Goal: Find specific page/section: Find specific page/section

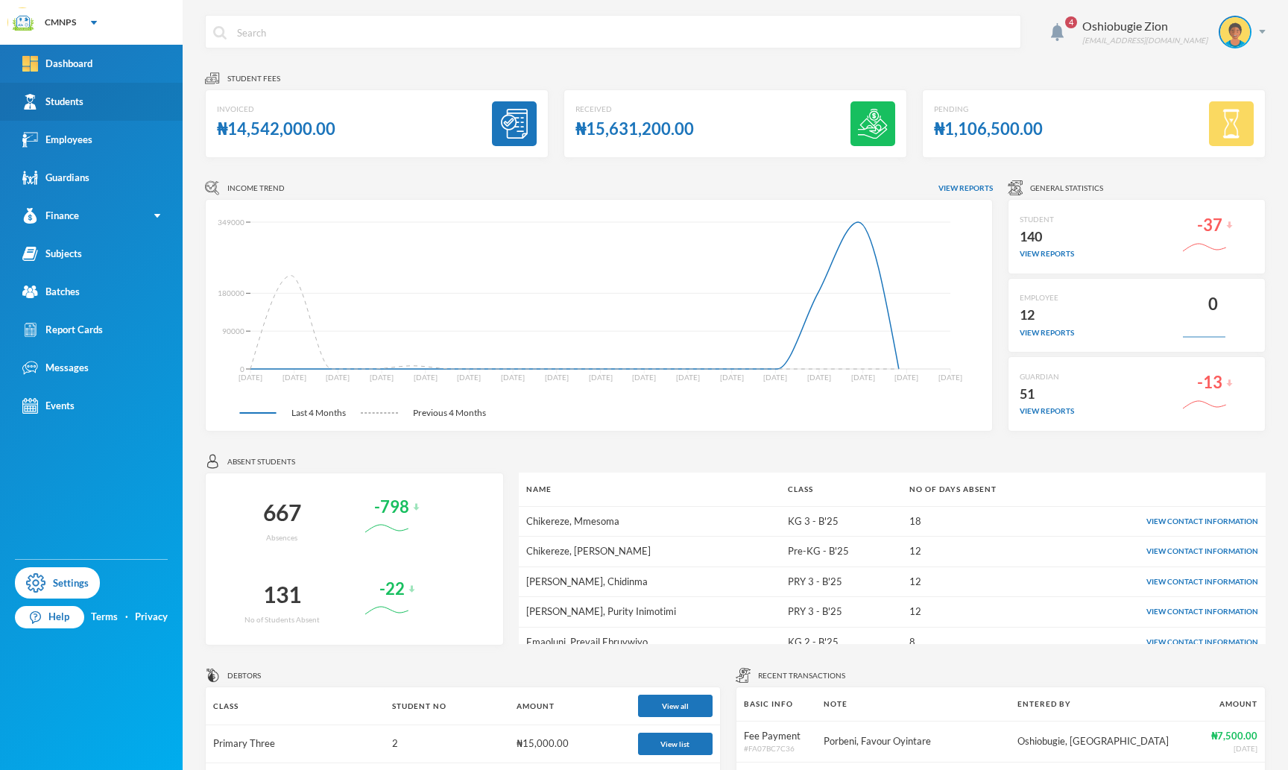
click at [92, 112] on link "Students" at bounding box center [91, 102] width 183 height 38
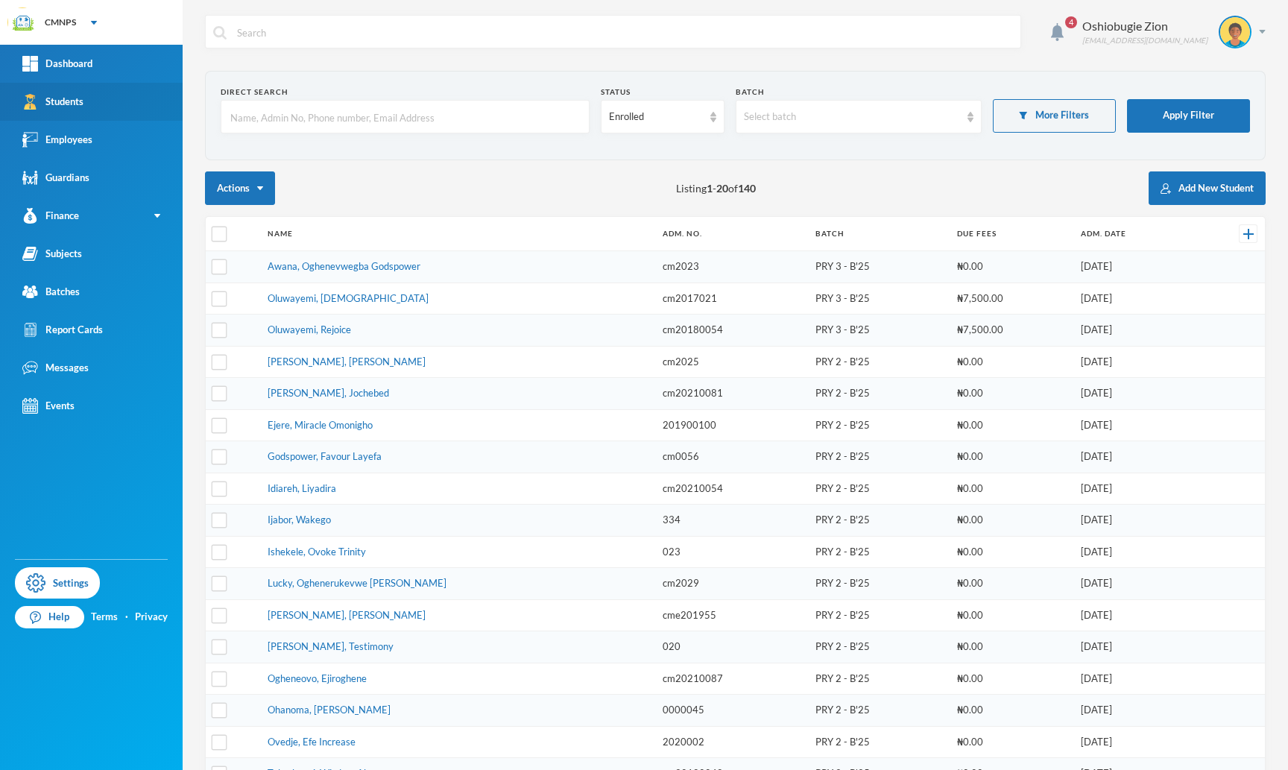
checkbox input "false"
click at [77, 297] on div "Batches" at bounding box center [50, 292] width 57 height 16
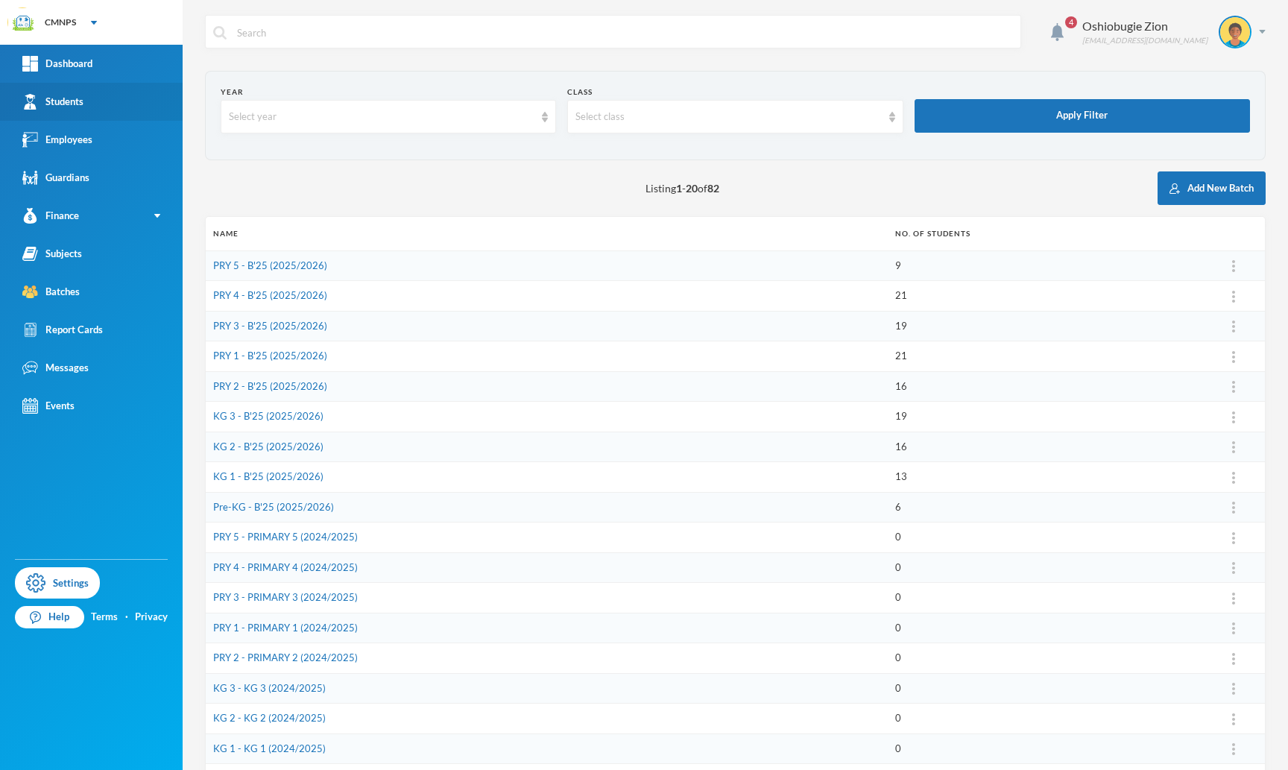
click at [78, 105] on div "Students" at bounding box center [52, 102] width 61 height 16
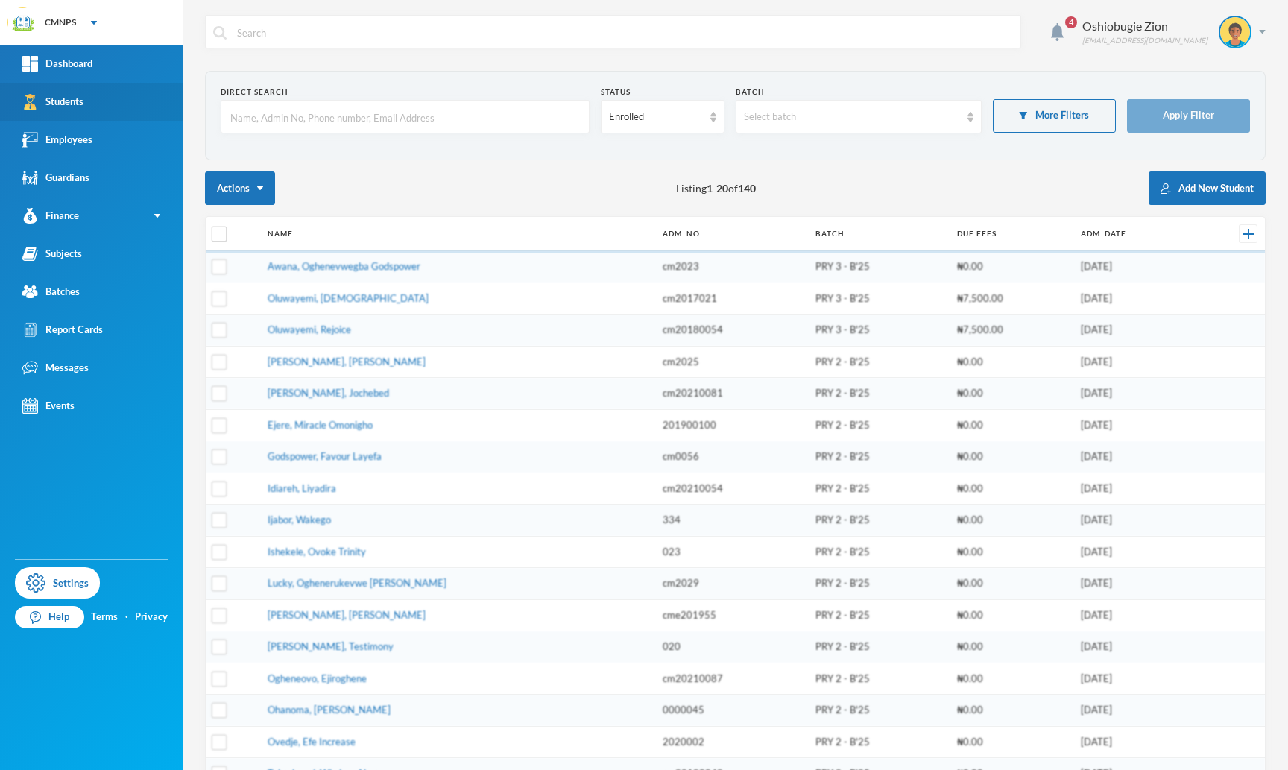
click at [78, 105] on div "Students" at bounding box center [52, 102] width 61 height 16
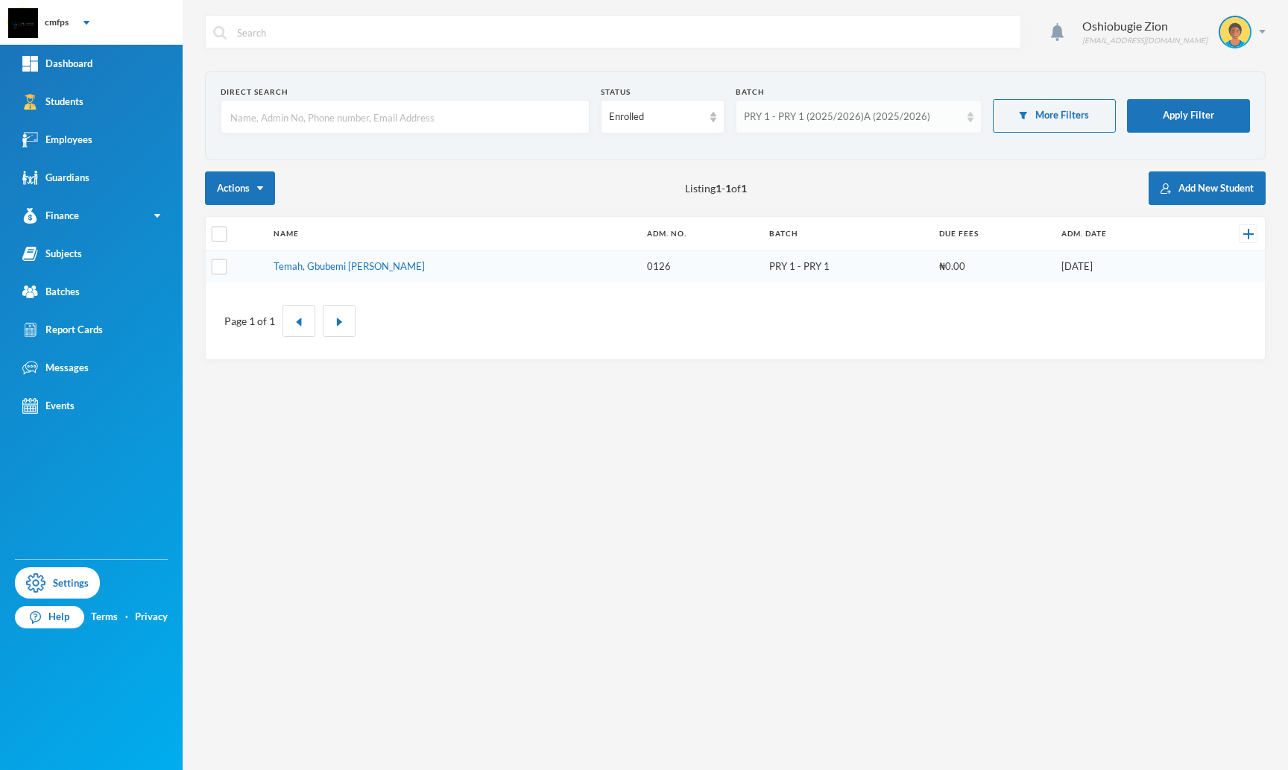
click at [804, 116] on div "PRY 1 - PRY 1 (2025/2026)A (2025/2026)" at bounding box center [852, 117] width 216 height 15
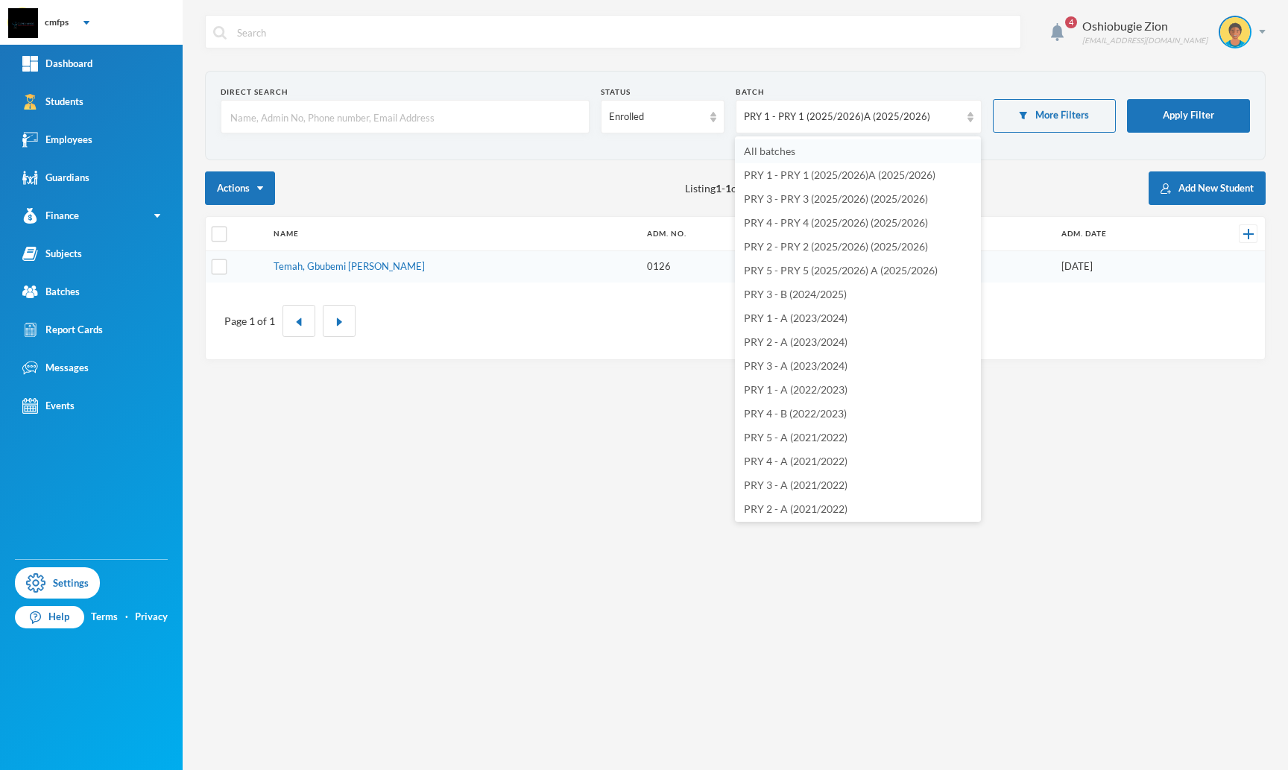
click at [787, 151] on span "All batches" at bounding box center [769, 151] width 51 height 13
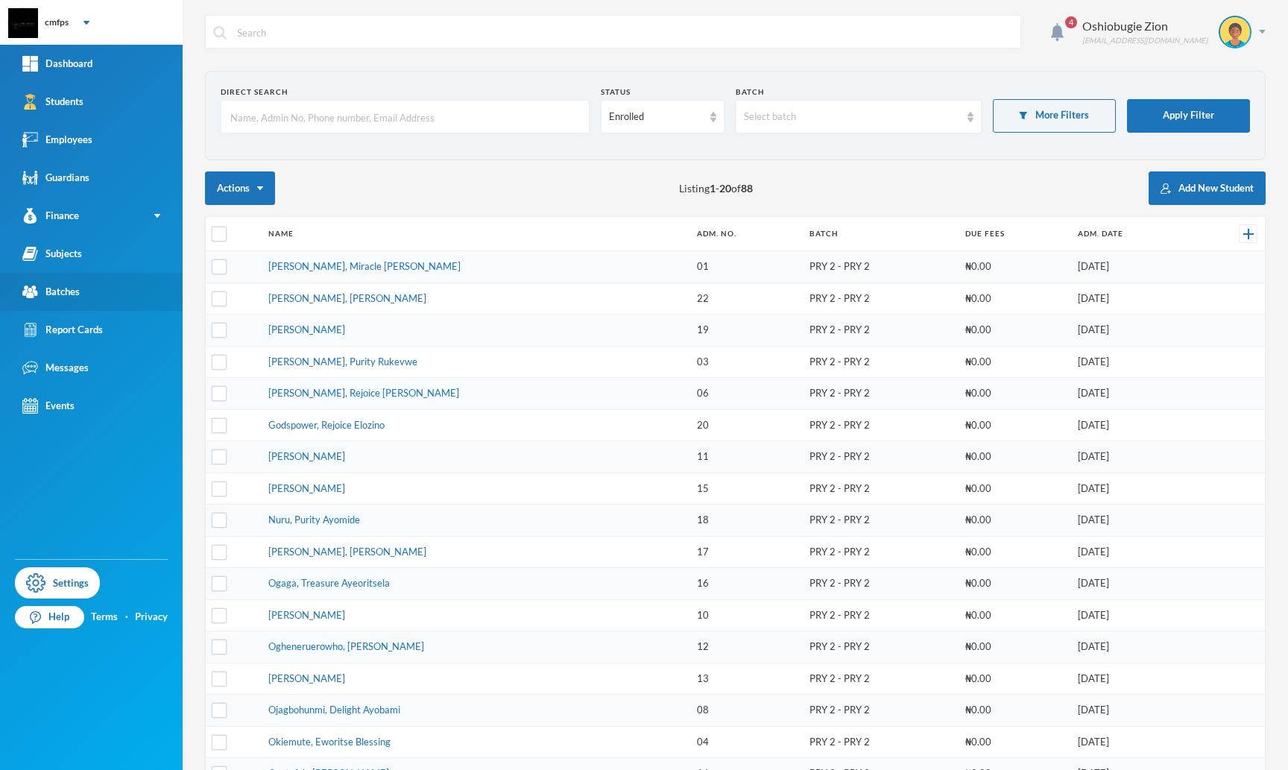
click at [68, 286] on div "Batches" at bounding box center [50, 292] width 57 height 16
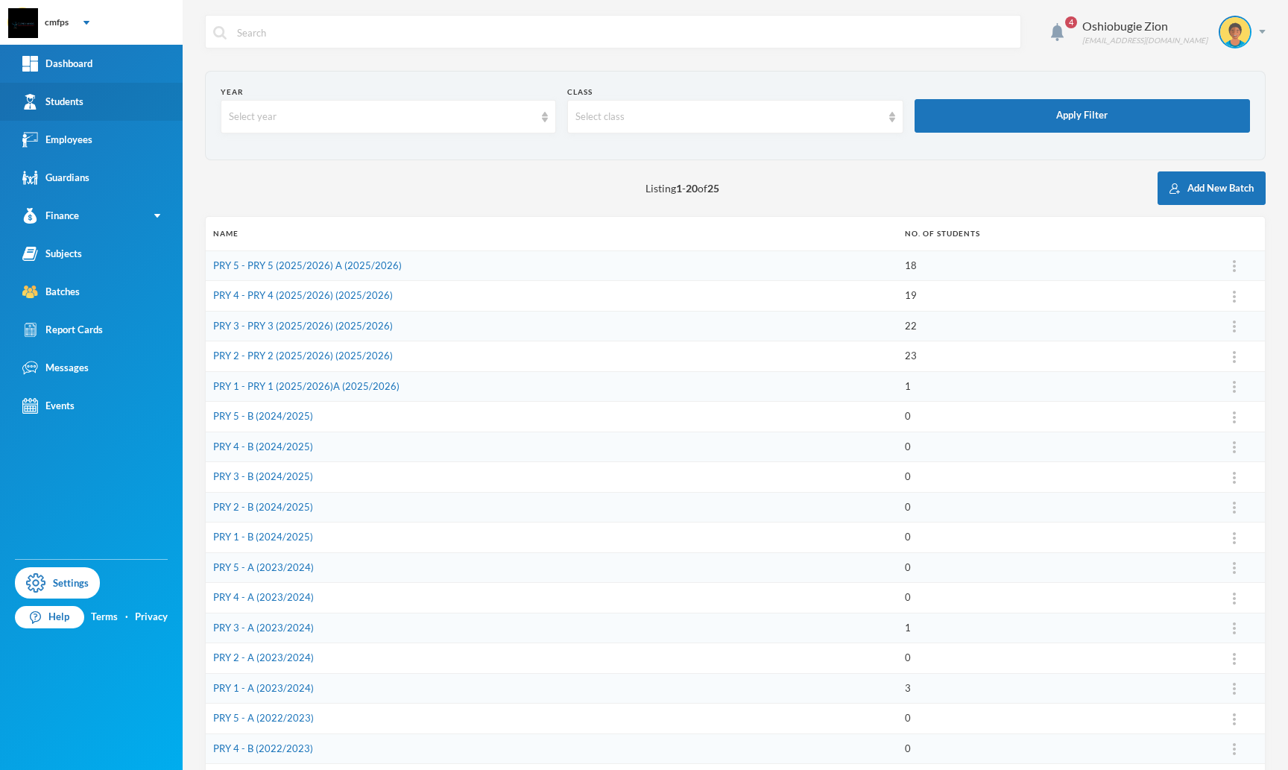
click at [107, 116] on link "Students" at bounding box center [91, 102] width 183 height 38
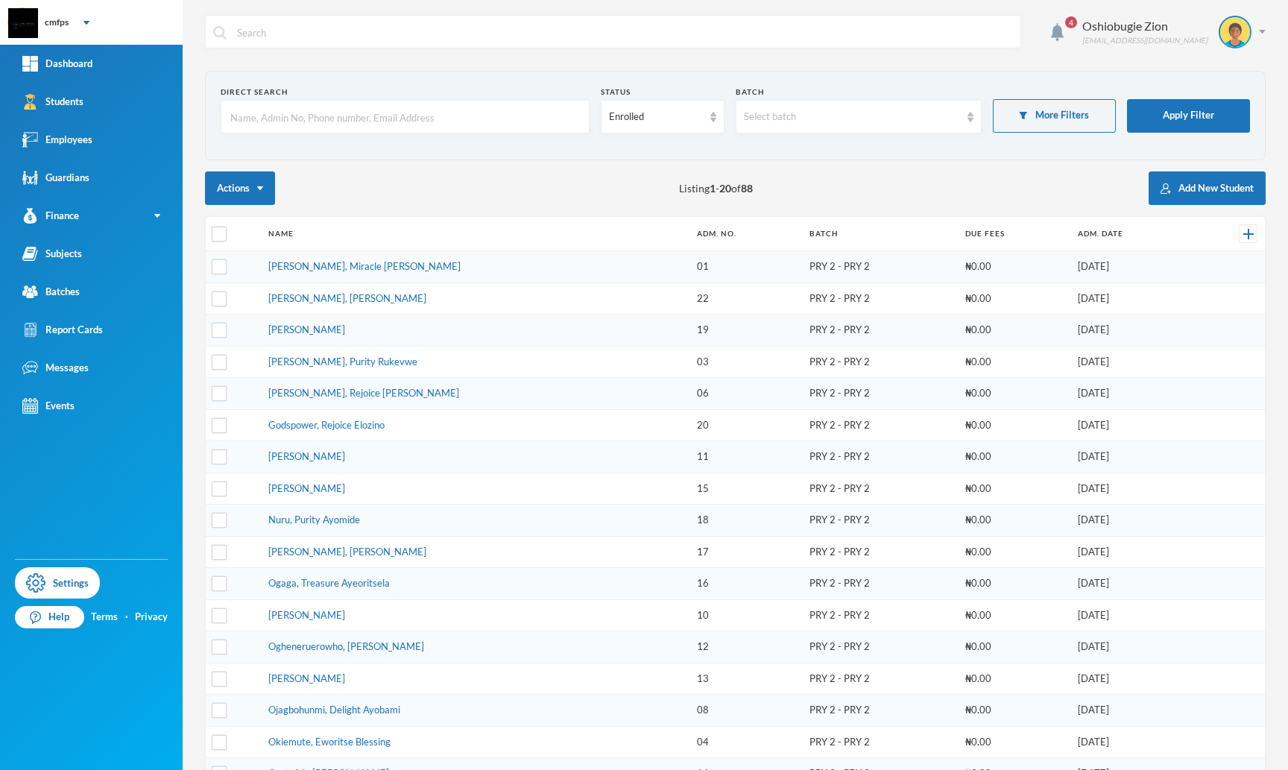
click at [327, 117] on input "text" at bounding box center [405, 118] width 353 height 34
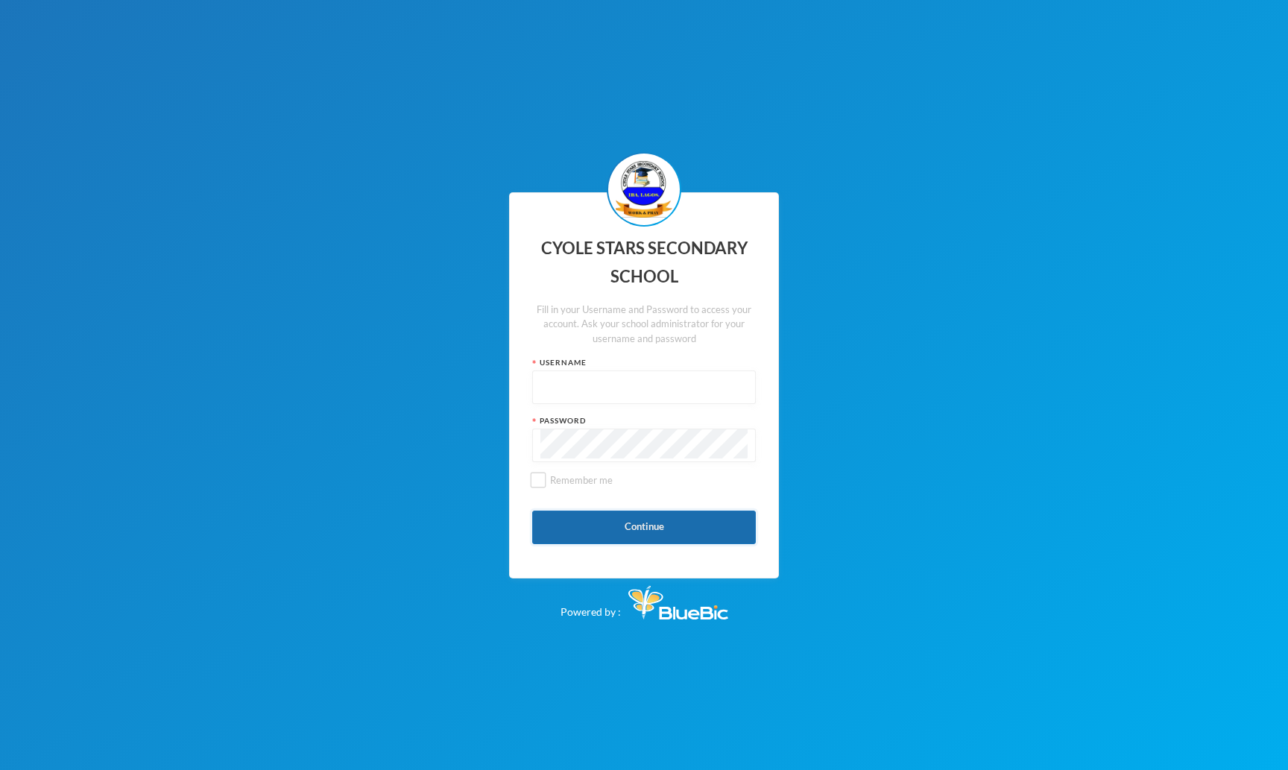
type input "admin"
click at [614, 527] on button "Continue" at bounding box center [644, 528] width 224 height 34
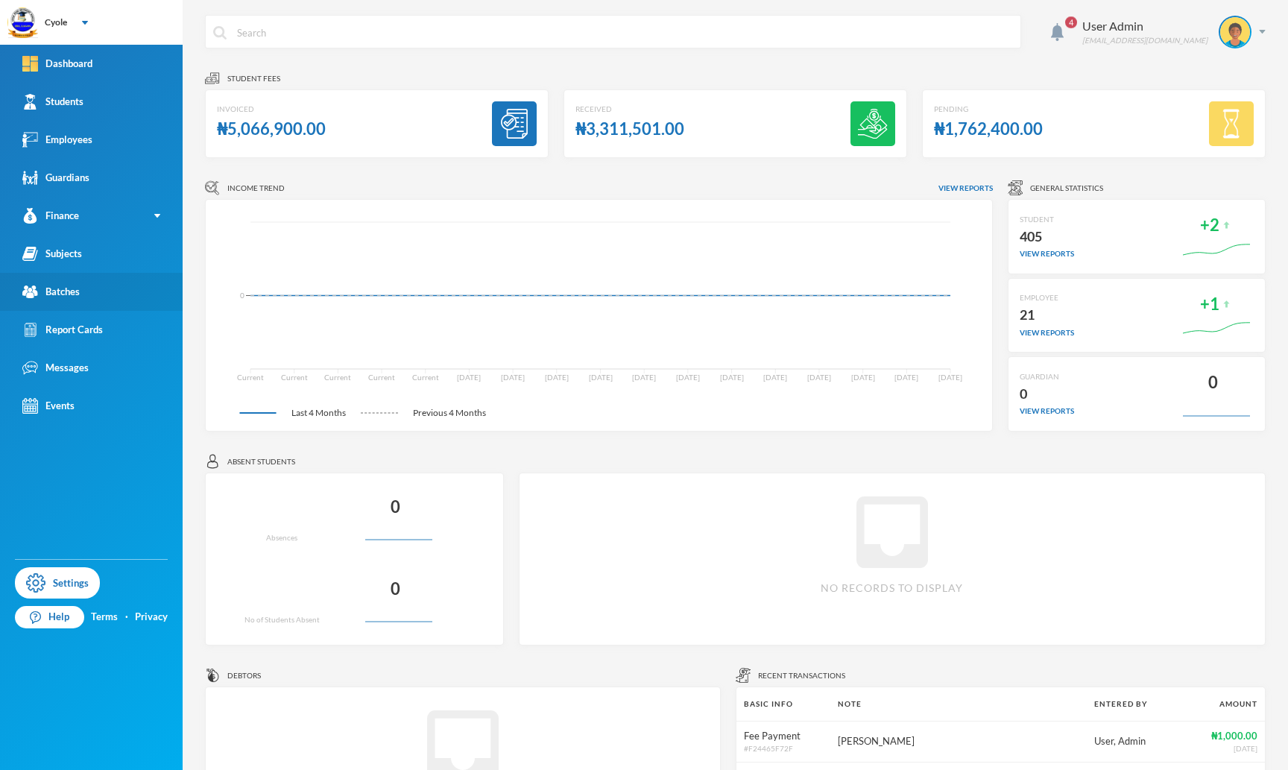
click at [92, 282] on link "Batches" at bounding box center [91, 292] width 183 height 38
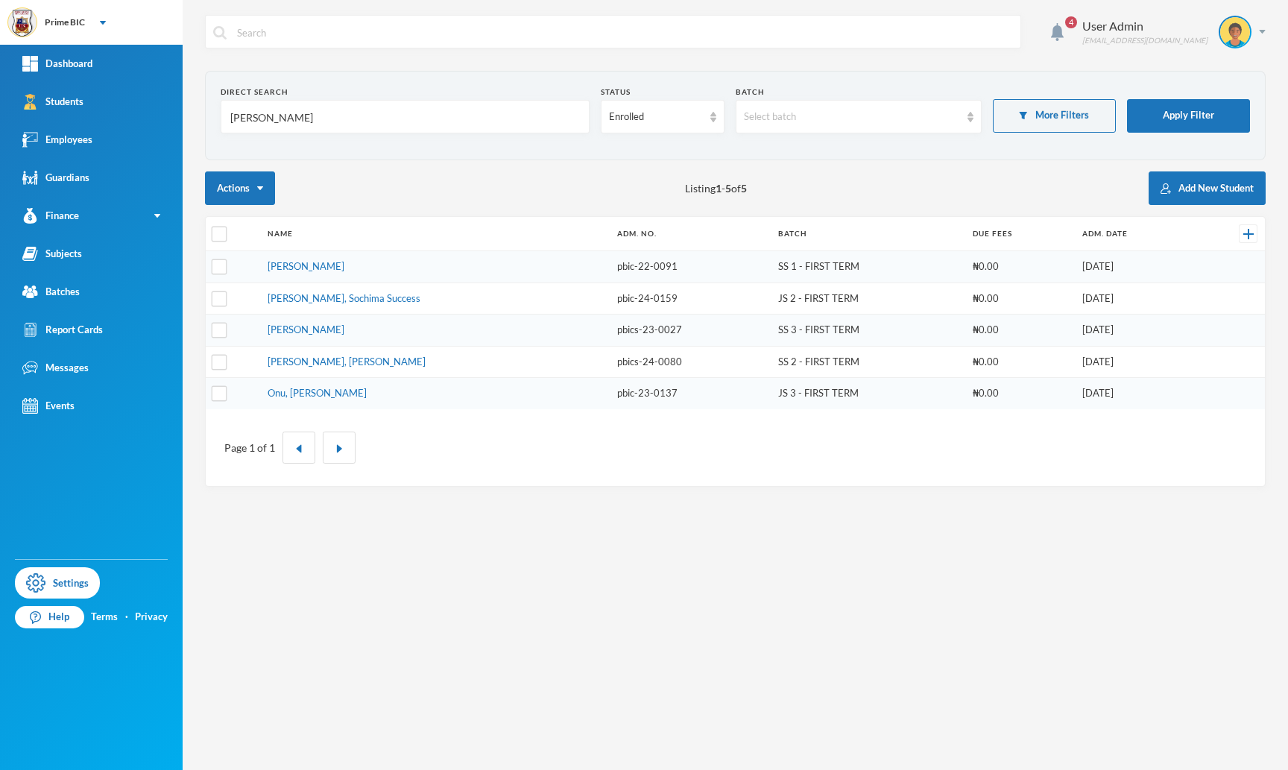
click at [365, 122] on input "michael" at bounding box center [405, 118] width 353 height 34
type input "m"
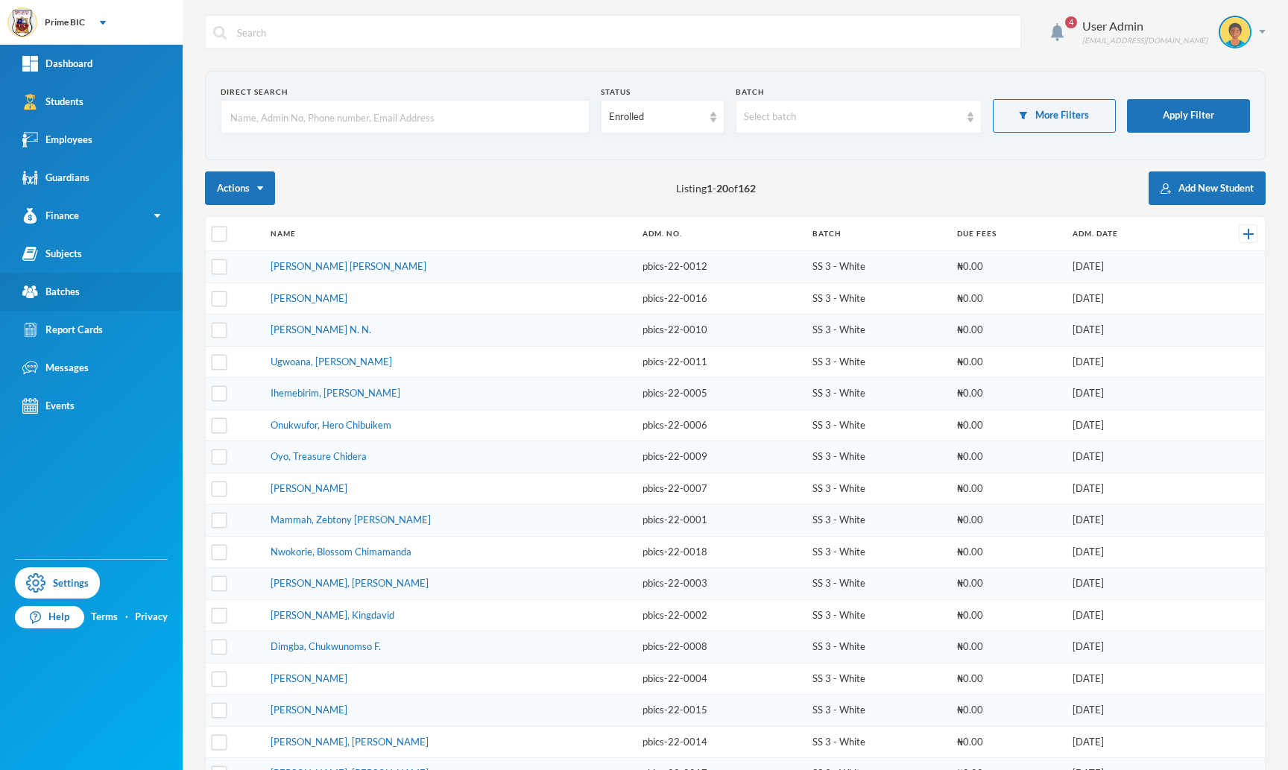
click at [108, 297] on link "Batches" at bounding box center [91, 292] width 183 height 38
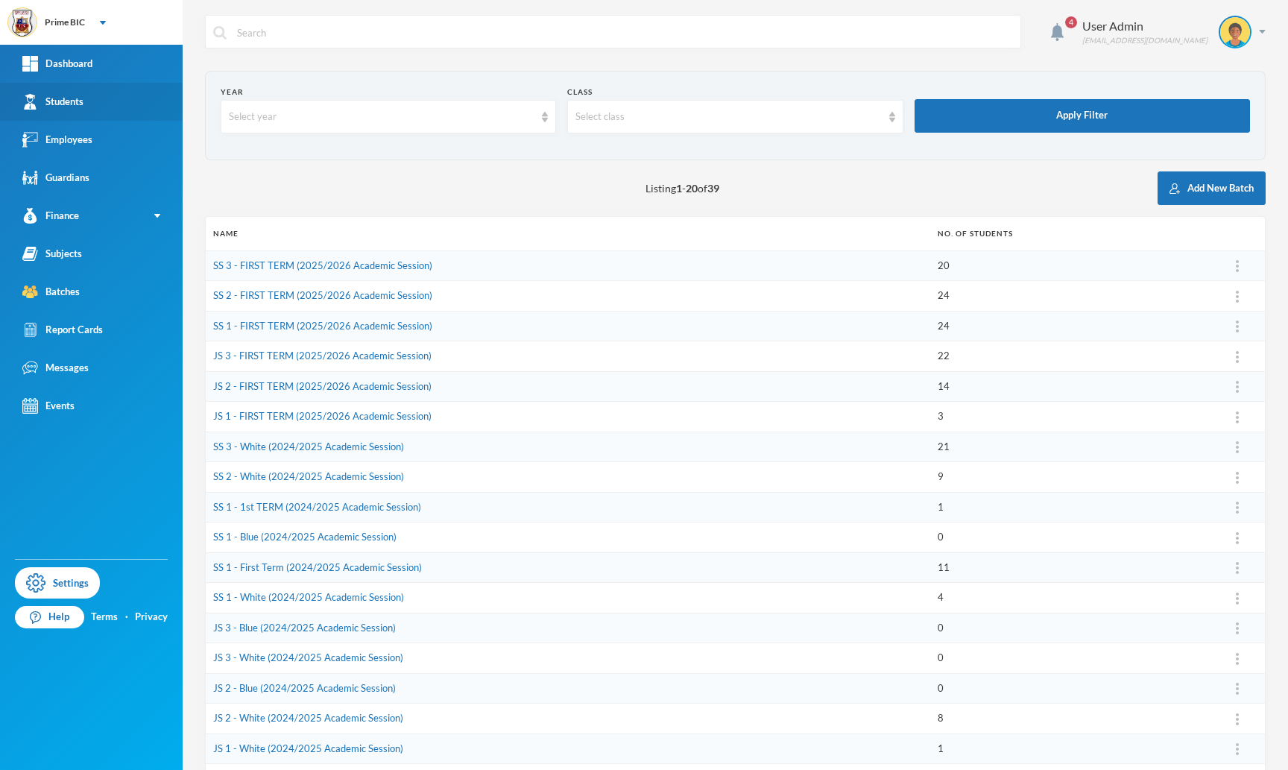
click at [74, 88] on link "Students" at bounding box center [91, 102] width 183 height 38
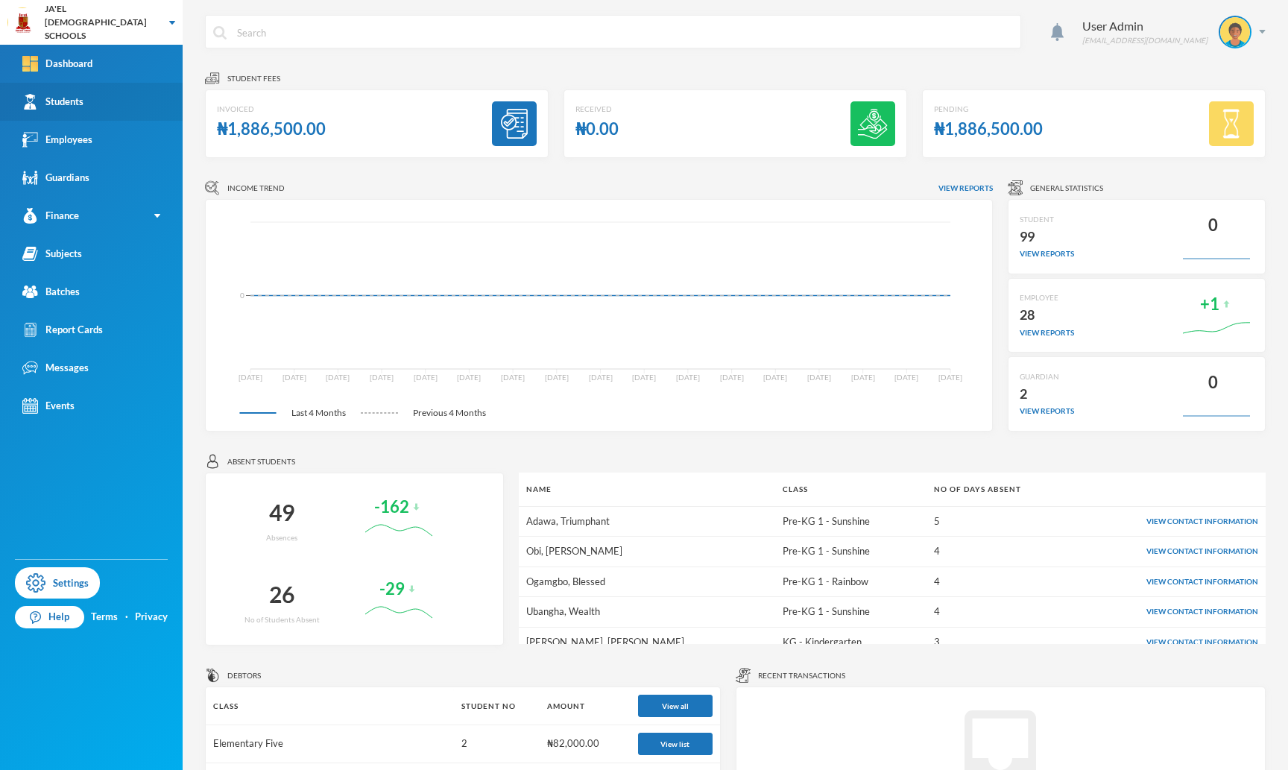
click at [79, 100] on div "Students" at bounding box center [52, 102] width 61 height 16
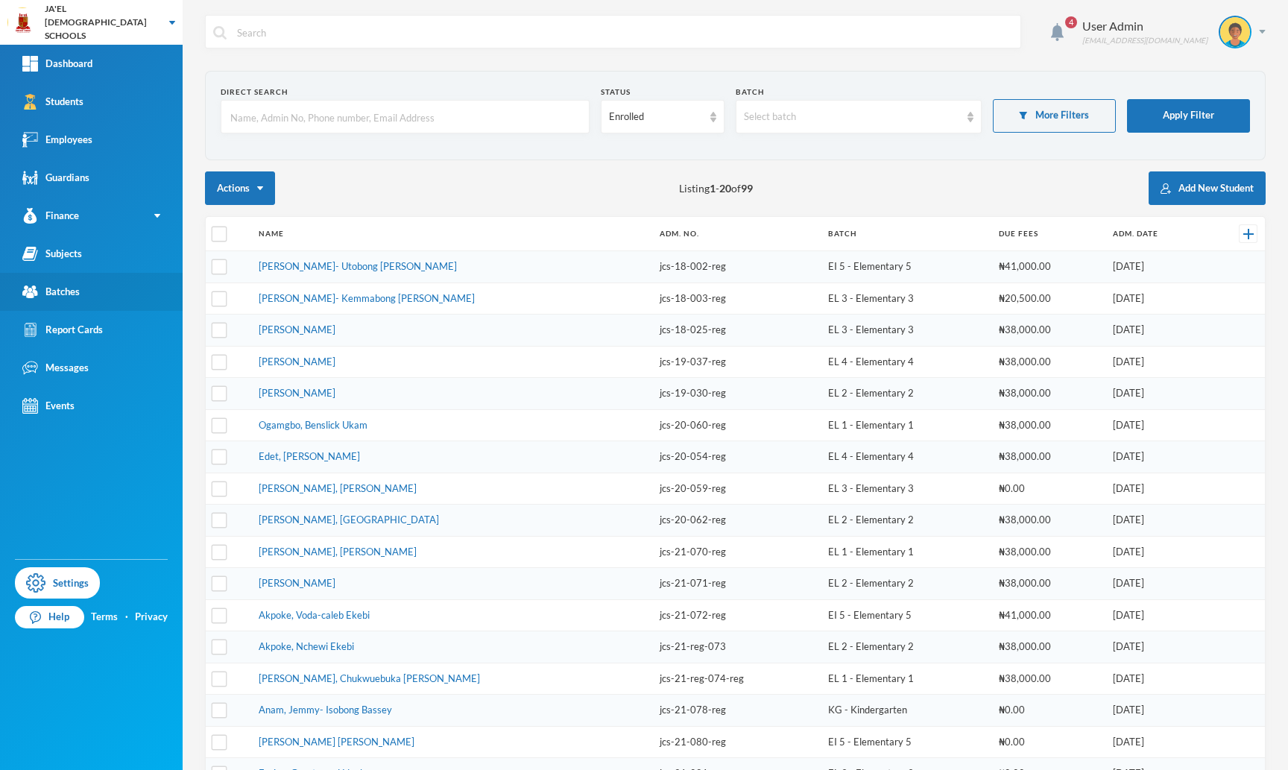
click at [66, 291] on div "Batches" at bounding box center [50, 292] width 57 height 16
